Goal: Task Accomplishment & Management: Manage account settings

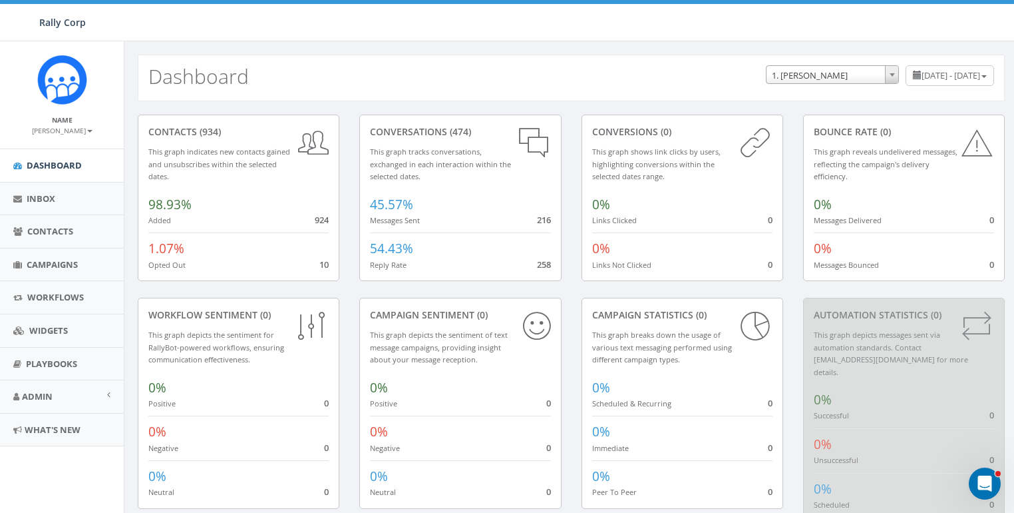
click at [73, 128] on small "[PERSON_NAME]" at bounding box center [62, 130] width 61 height 9
click at [73, 127] on small "[PERSON_NAME]" at bounding box center [62, 130] width 61 height 9
click at [37, 393] on span "Admin" at bounding box center [37, 396] width 31 height 12
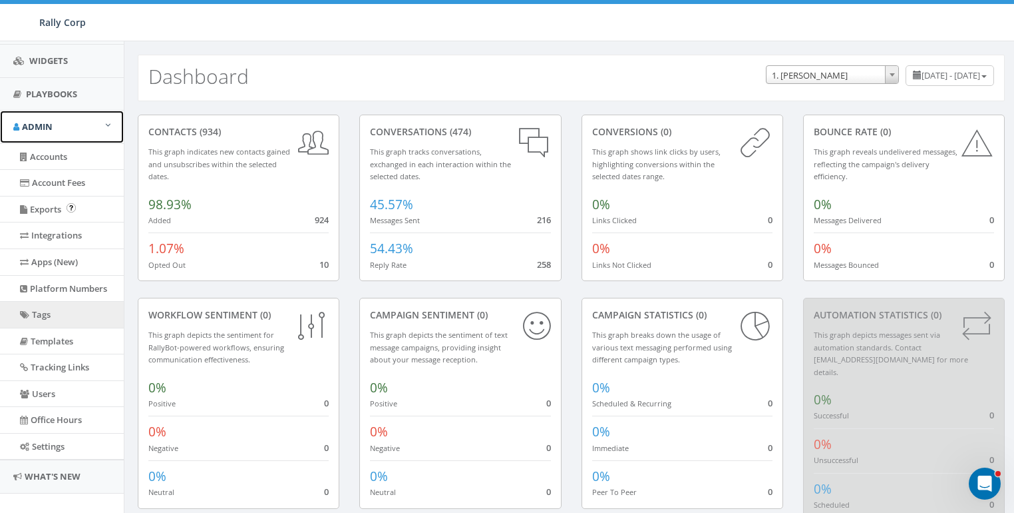
scroll to position [284, 0]
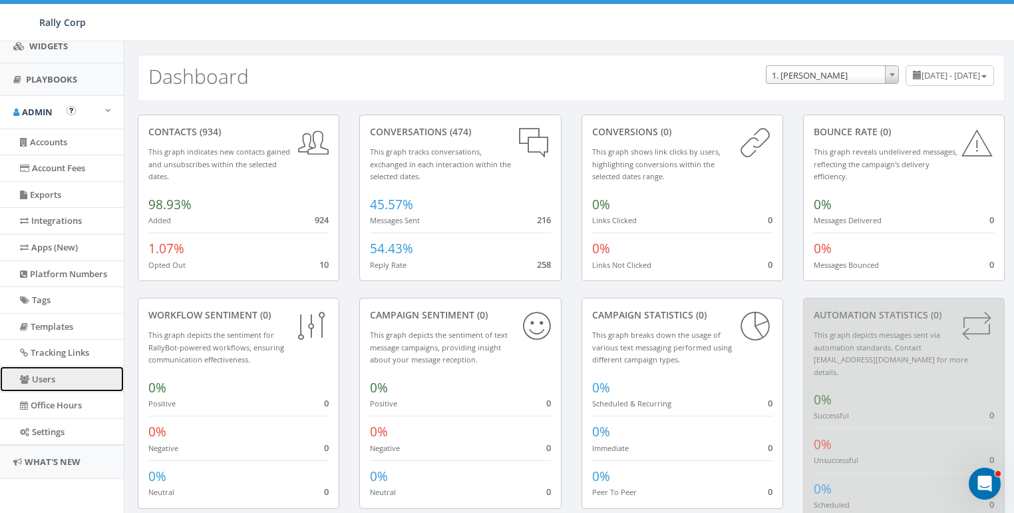
click at [43, 371] on link "Users" at bounding box center [62, 379] width 124 height 26
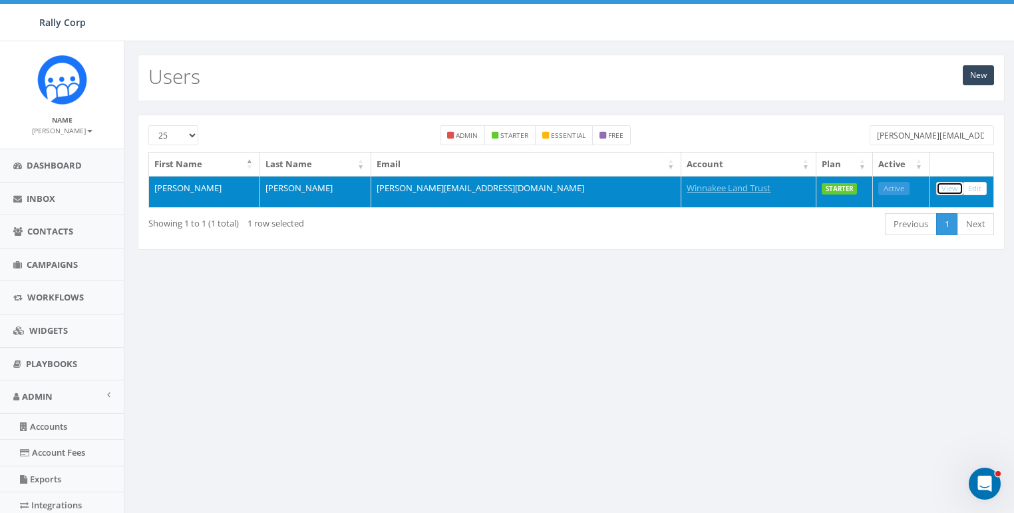
click at [953, 189] on link "View" at bounding box center [950, 189] width 27 height 14
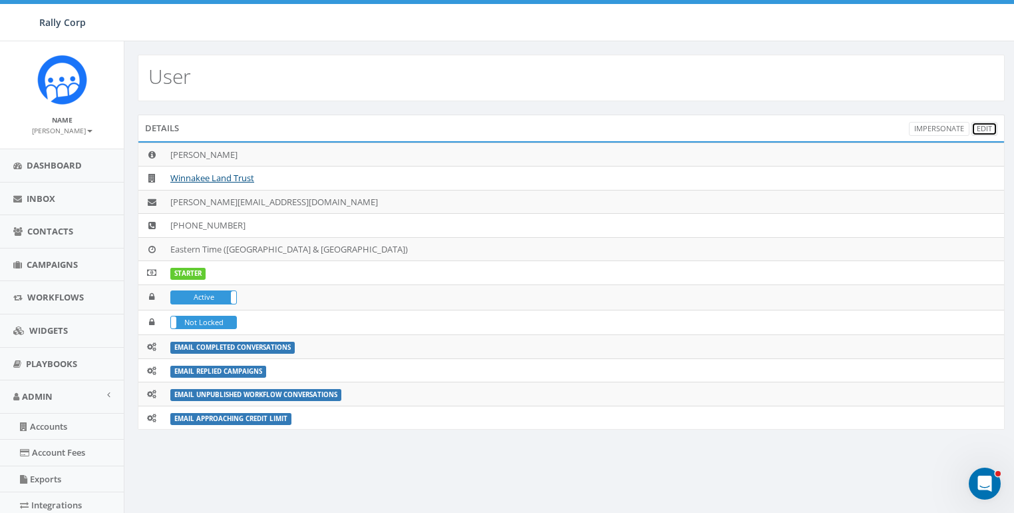
click at [981, 128] on link "Edit" at bounding box center [985, 129] width 26 height 14
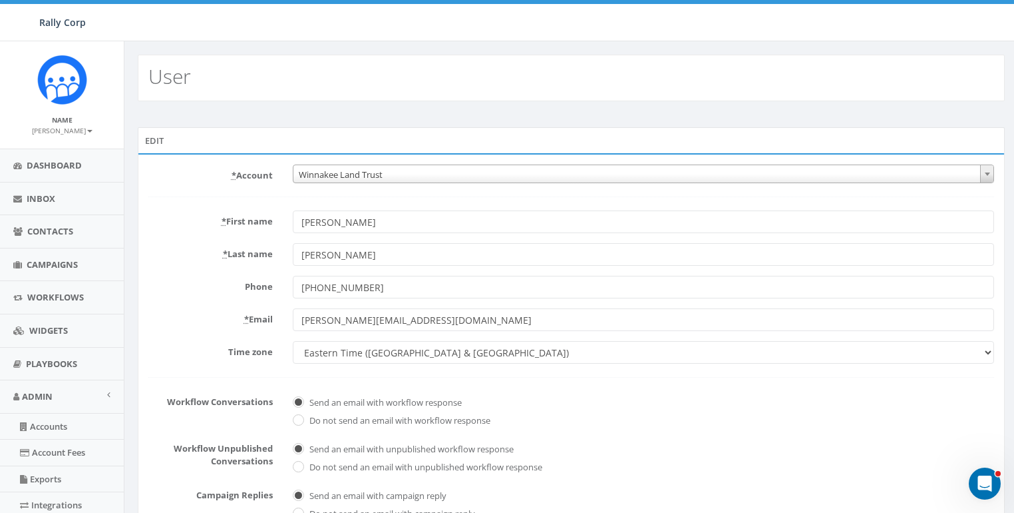
click at [246, 188] on form "* Account 10,000 Degrees 10 CAN, Inc. 180 Skate 1. James Martin 2Life Communiti…" at bounding box center [571, 390] width 846 height 453
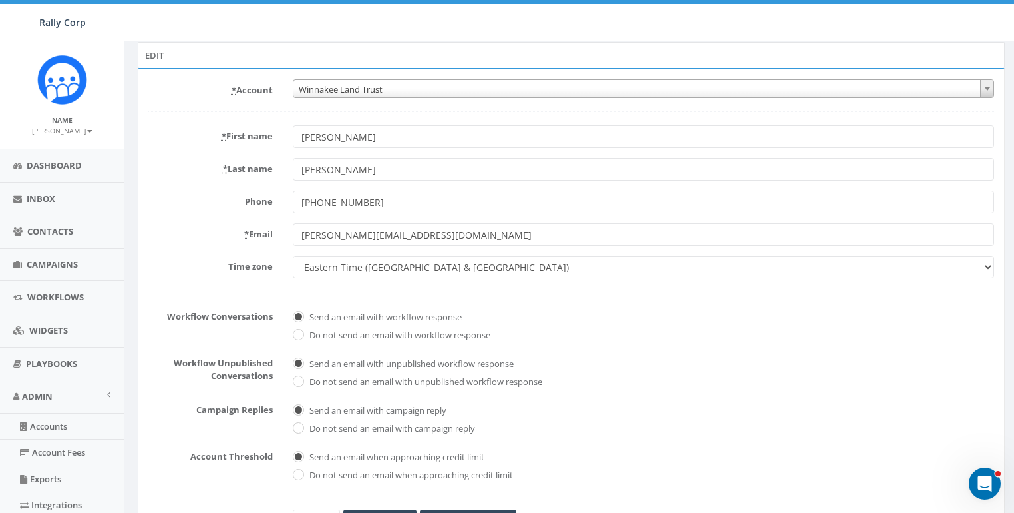
scroll to position [284, 0]
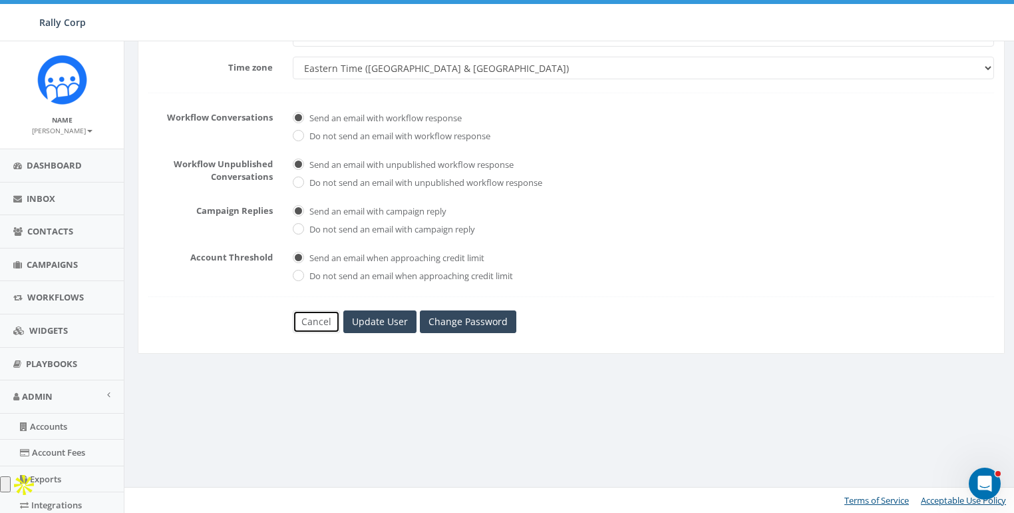
click at [317, 320] on link "Cancel" at bounding box center [316, 321] width 47 height 23
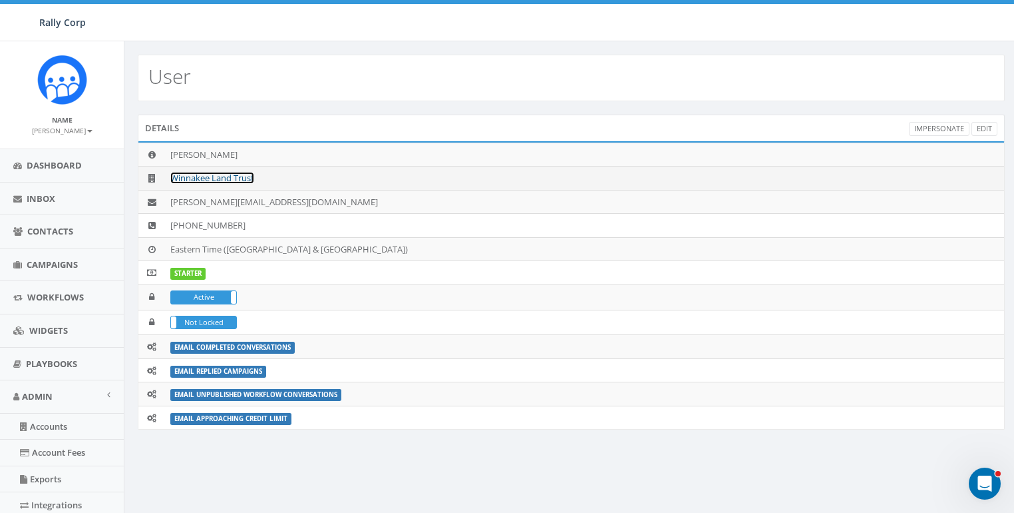
click at [226, 176] on link "Winnakee Land Trust" at bounding box center [212, 178] width 84 height 12
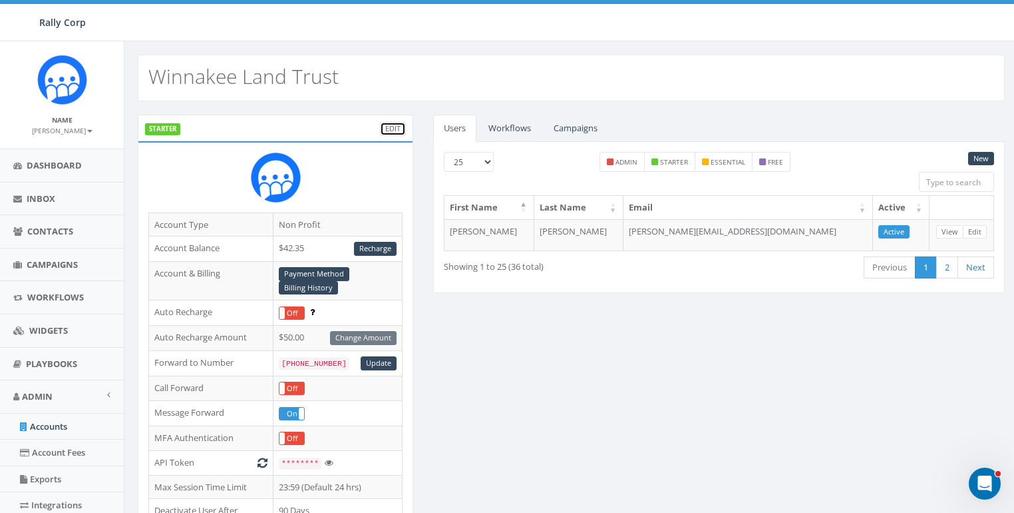
click at [397, 123] on link "Edit" at bounding box center [393, 129] width 26 height 14
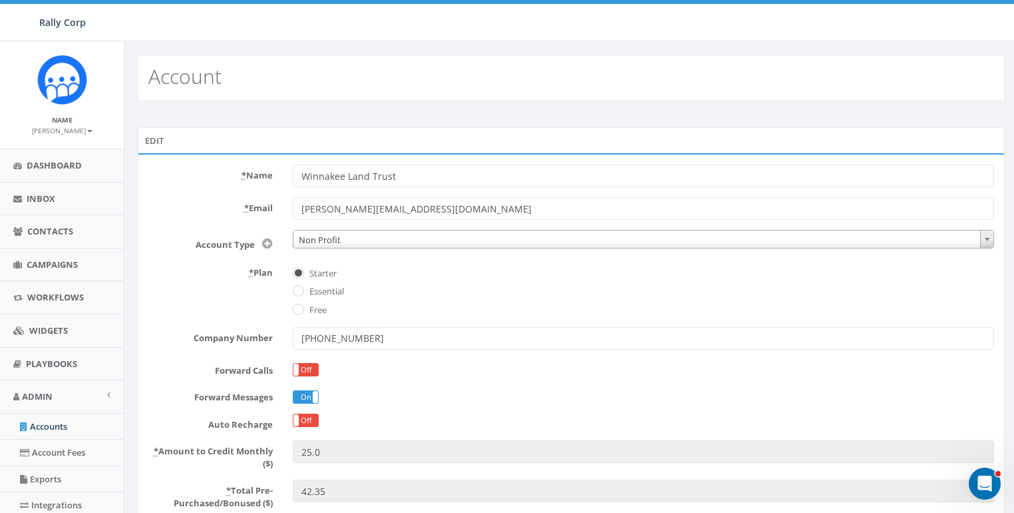
drag, startPoint x: 184, startPoint y: 226, endPoint x: 268, endPoint y: 230, distance: 84.0
click at [186, 226] on form "* Name Winnakee Land Trust * Email jess@winnakee.org Account Type Non Profit Ch…" at bounding box center [571, 456] width 846 height 584
click at [318, 288] on label "Essential" at bounding box center [325, 291] width 38 height 13
click at [302, 288] on input "Essential" at bounding box center [297, 292] width 9 height 9
radio input "true"
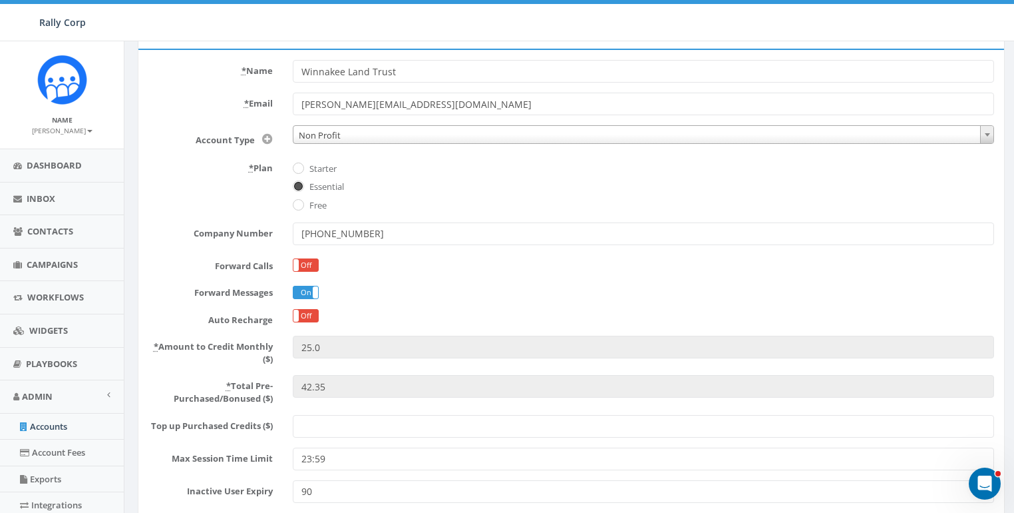
scroll to position [285, 0]
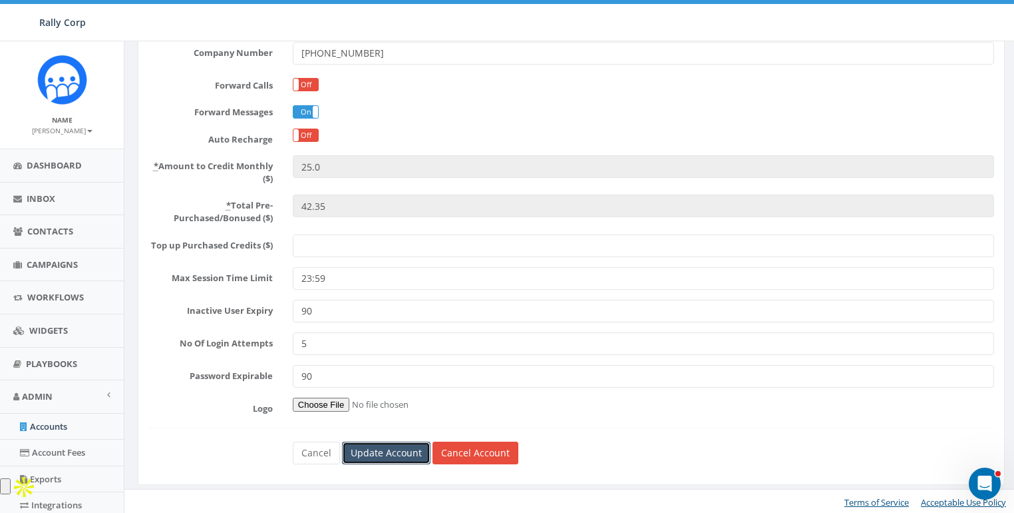
click at [384, 458] on input "Update Account" at bounding box center [386, 452] width 89 height 23
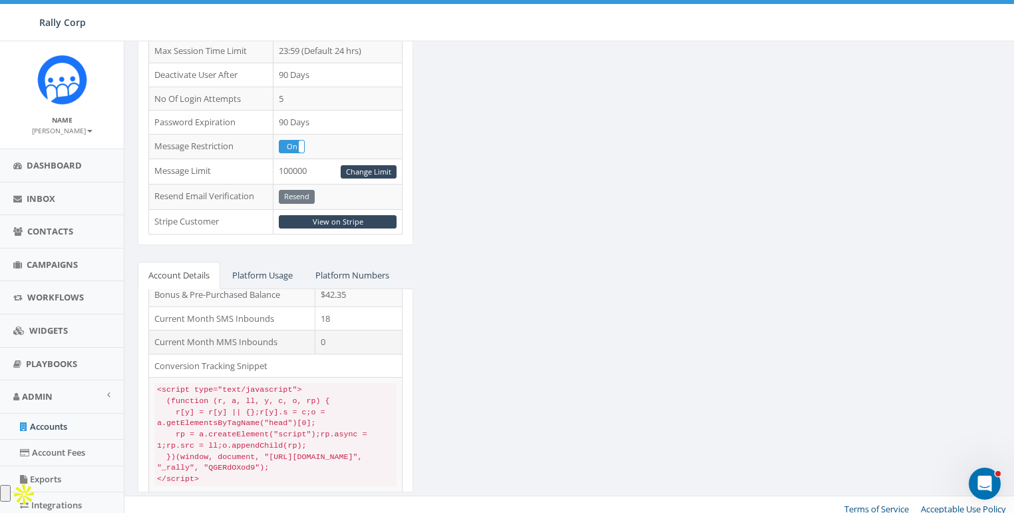
scroll to position [84, 0]
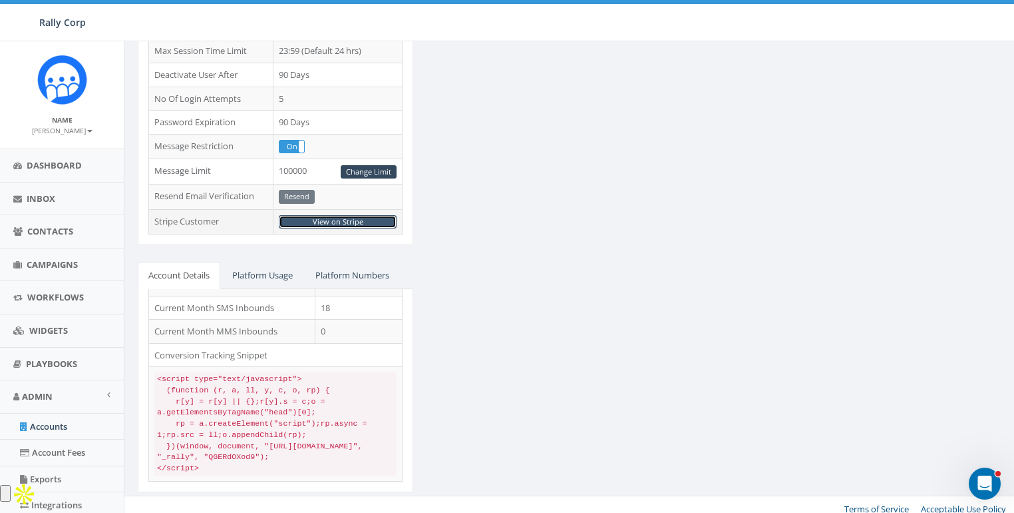
click at [327, 215] on link "View on Stripe" at bounding box center [338, 222] width 118 height 14
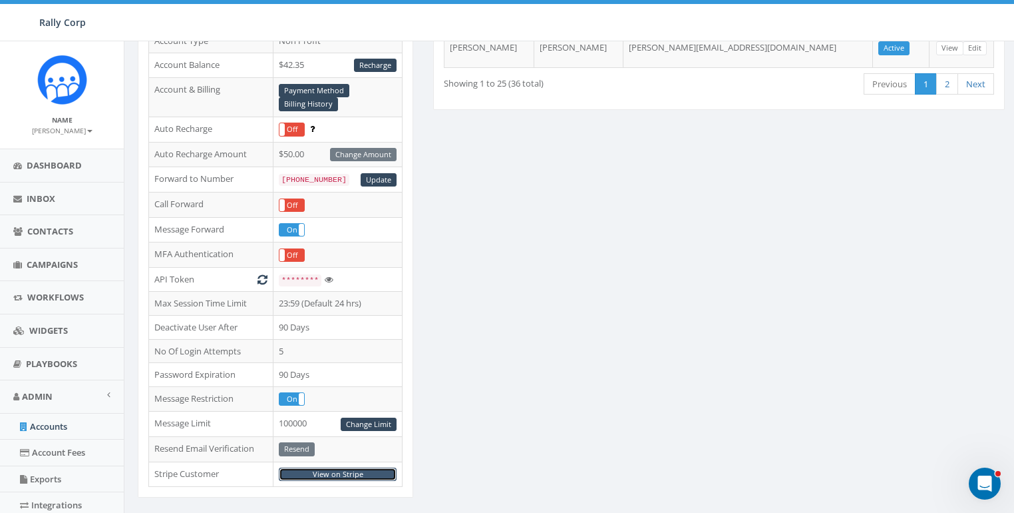
scroll to position [469, 0]
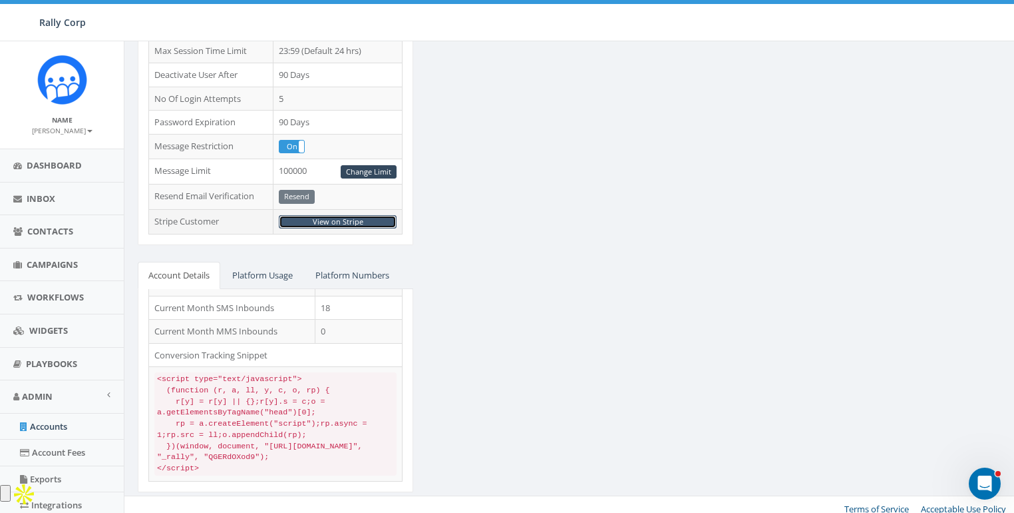
click at [339, 215] on link "View on Stripe" at bounding box center [338, 222] width 118 height 14
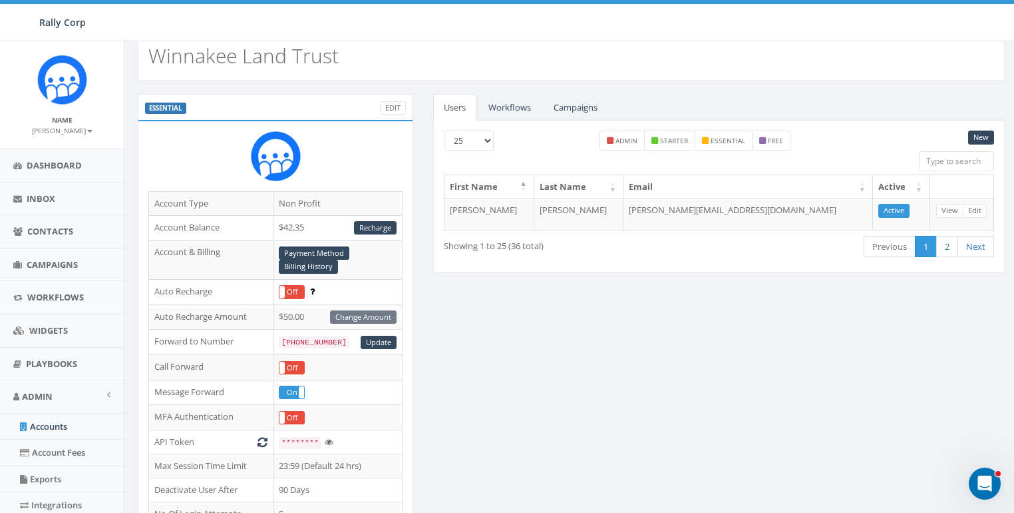
scroll to position [0, 0]
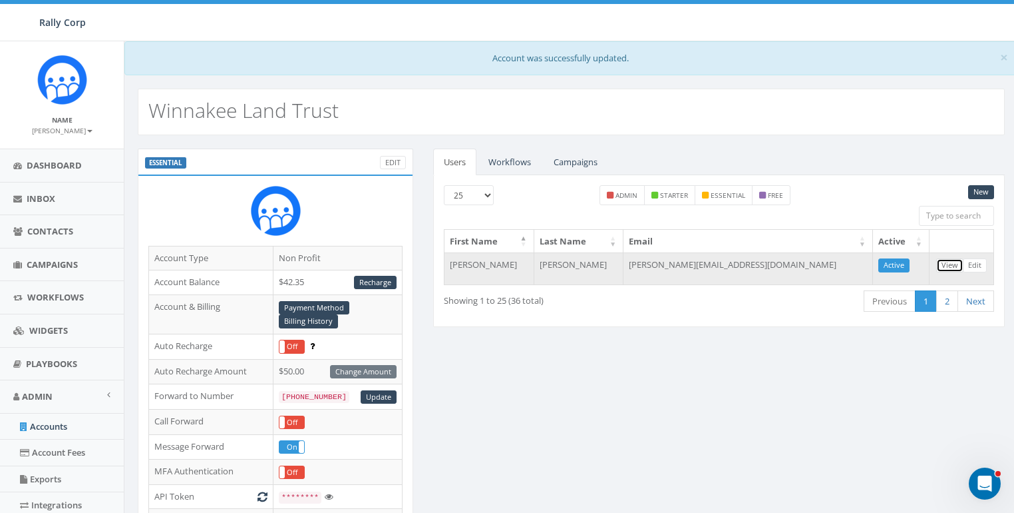
click at [945, 258] on link "View" at bounding box center [950, 265] width 27 height 14
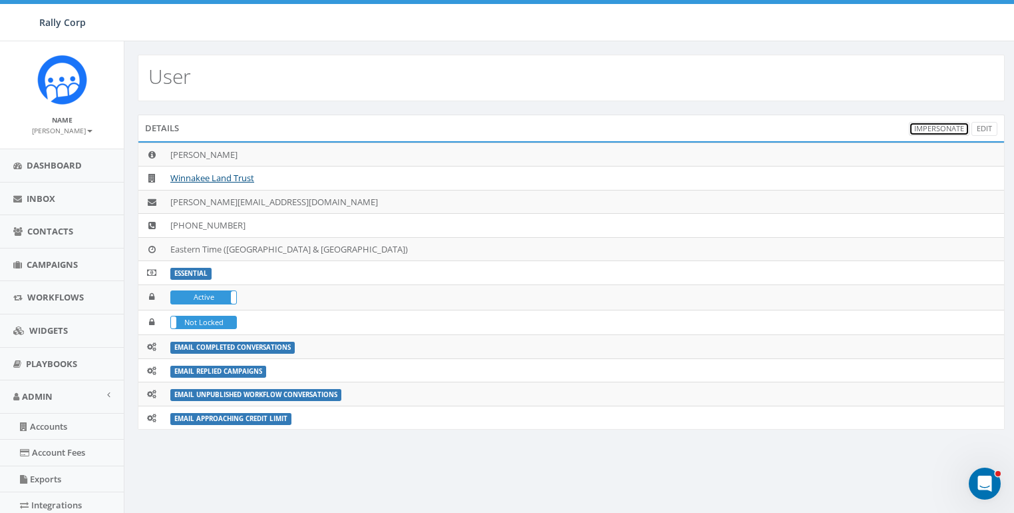
click at [940, 122] on link "Impersonate" at bounding box center [939, 129] width 61 height 14
